Goal: Find contact information: Find contact information

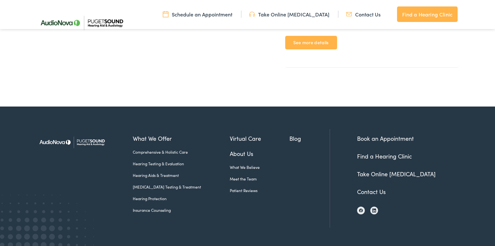
scroll to position [409, 0]
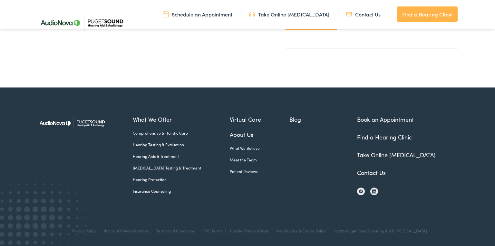
click at [144, 145] on link "Hearing Testing & Evaluation" at bounding box center [181, 145] width 97 height 6
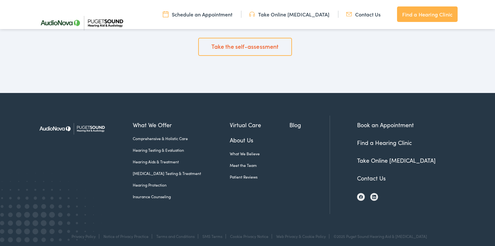
scroll to position [1136, 0]
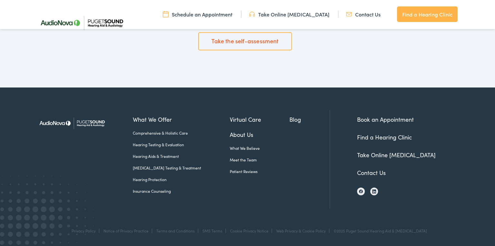
click at [155, 189] on link "Insurance Counseling" at bounding box center [181, 191] width 97 height 6
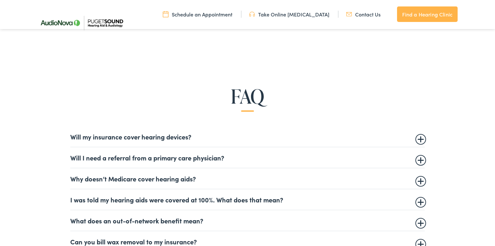
scroll to position [341, 0]
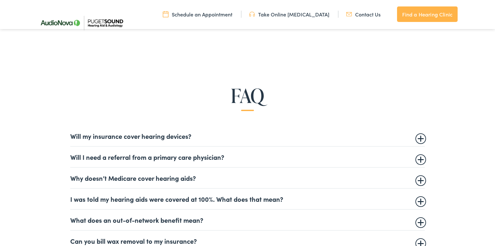
click at [194, 158] on summary "Will I need a referral from a primary care physician?" at bounding box center [247, 157] width 355 height 8
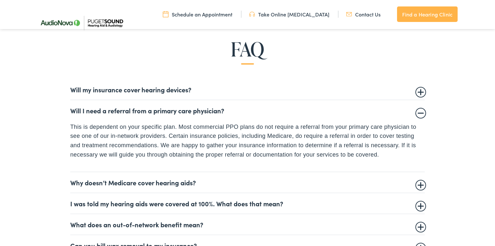
scroll to position [387, 0]
click at [163, 183] on summary "Why doesn’t Medicare cover hearing aids?" at bounding box center [247, 182] width 355 height 8
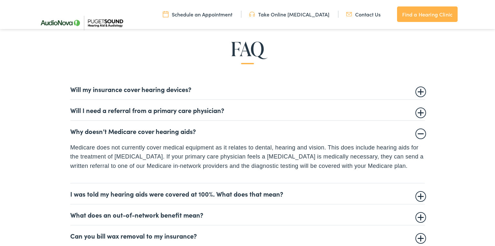
click at [163, 183] on details "I was told my hearing aids were covered at 100%. What does that mean? In most c…" at bounding box center [247, 193] width 355 height 21
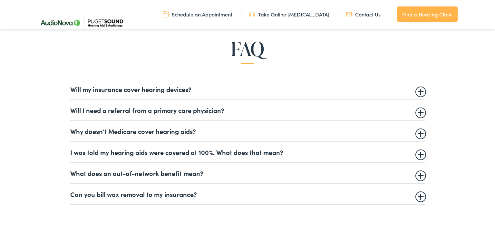
click at [163, 184] on details "Can you bill wax removal to my insurance? Audiologists and hearing care provide…" at bounding box center [247, 194] width 355 height 21
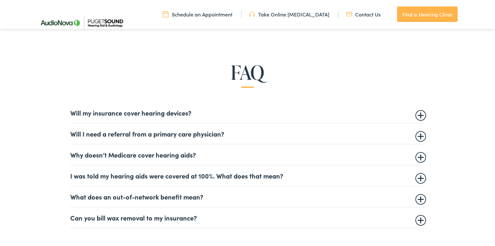
scroll to position [365, 0]
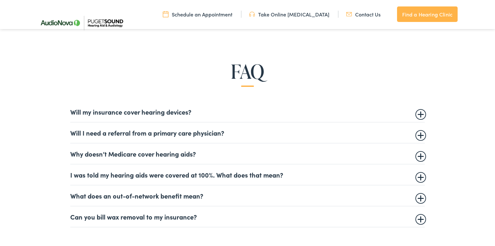
click at [146, 154] on summary "Why doesn’t Medicare cover hearing aids?" at bounding box center [247, 154] width 355 height 8
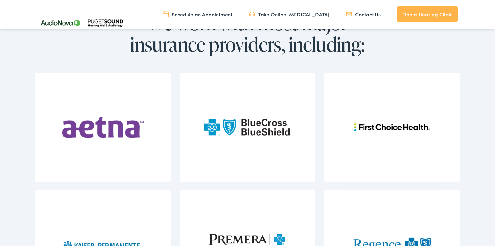
scroll to position [746, 0]
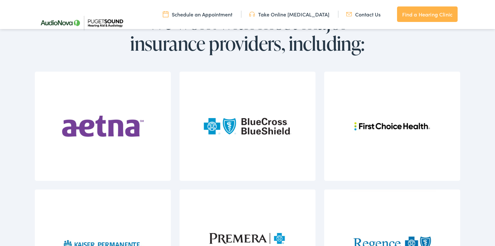
click at [100, 130] on img at bounding box center [103, 126] width 88 height 109
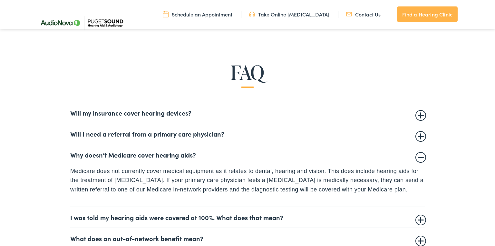
scroll to position [0, 0]
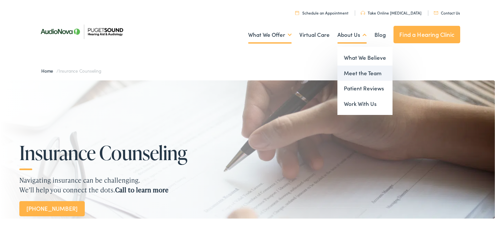
click at [355, 74] on link "Meet the Team" at bounding box center [365, 72] width 55 height 15
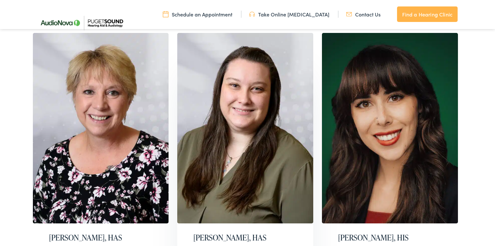
scroll to position [699, 0]
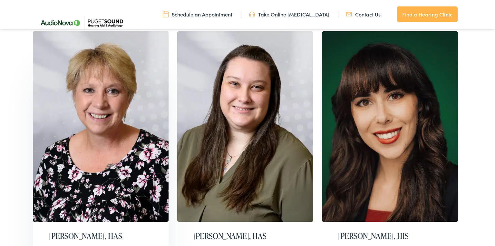
click at [102, 142] on img at bounding box center [101, 126] width 136 height 190
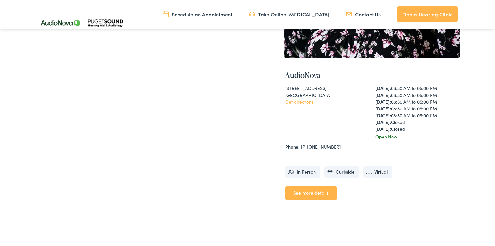
scroll to position [238, 0]
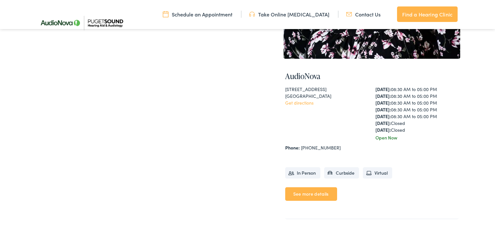
click at [297, 102] on link "Get directions" at bounding box center [299, 102] width 28 height 6
